Goal: Task Accomplishment & Management: Manage account settings

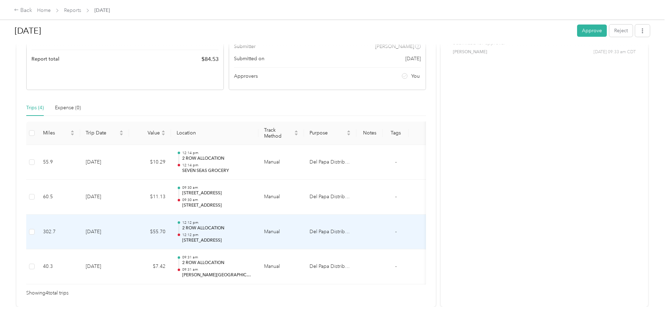
scroll to position [143, 0]
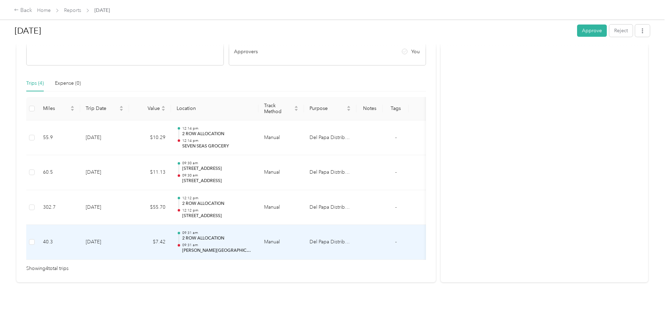
click at [253, 243] on p "09:31 am" at bounding box center [217, 245] width 71 height 5
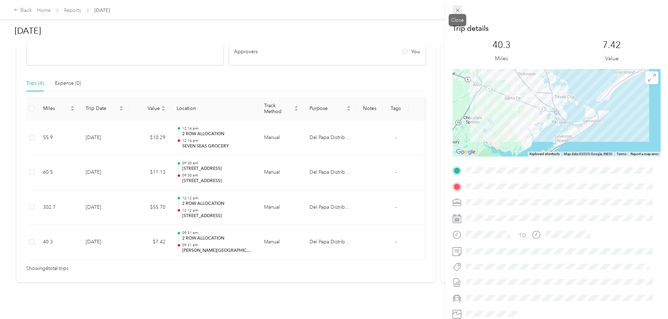
click at [458, 8] on icon at bounding box center [458, 10] width 6 height 6
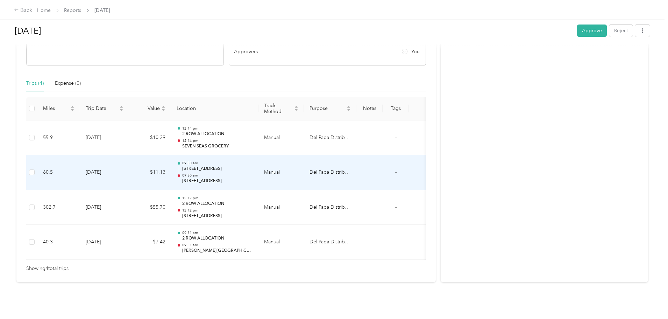
click at [253, 173] on p "09:30 am" at bounding box center [217, 175] width 71 height 5
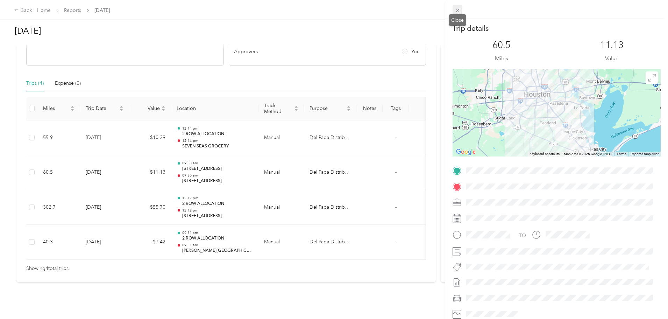
click at [459, 10] on icon at bounding box center [458, 10] width 6 height 6
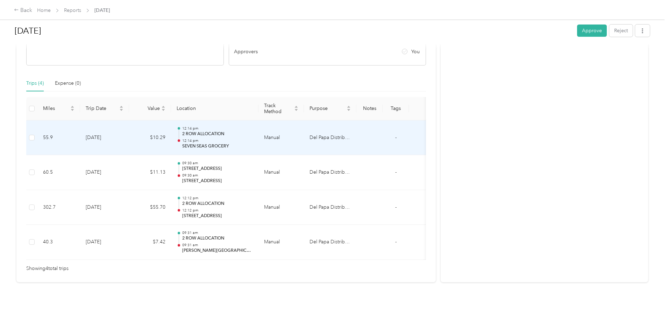
click at [253, 131] on p "2 ROW ALLOCATION" at bounding box center [217, 134] width 71 height 6
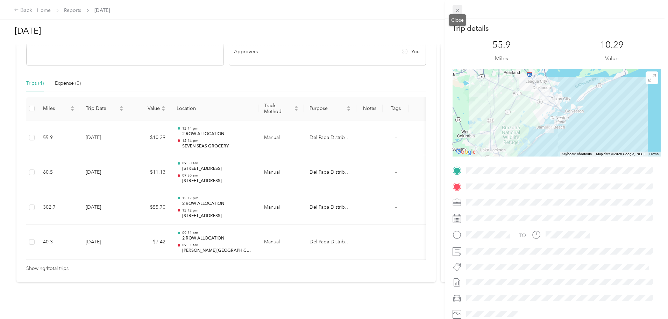
click at [457, 12] on icon at bounding box center [458, 10] width 6 height 6
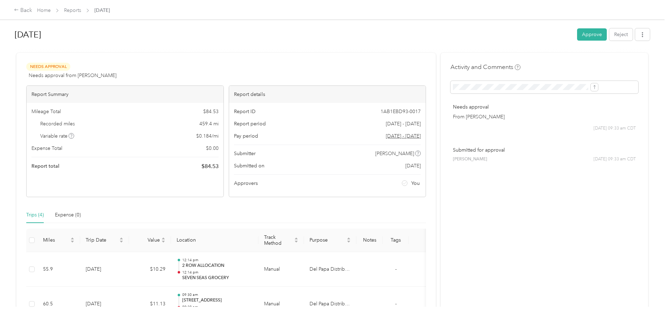
scroll to position [0, 0]
click at [577, 35] on button "Approve" at bounding box center [592, 35] width 30 height 12
